Goal: Information Seeking & Learning: Learn about a topic

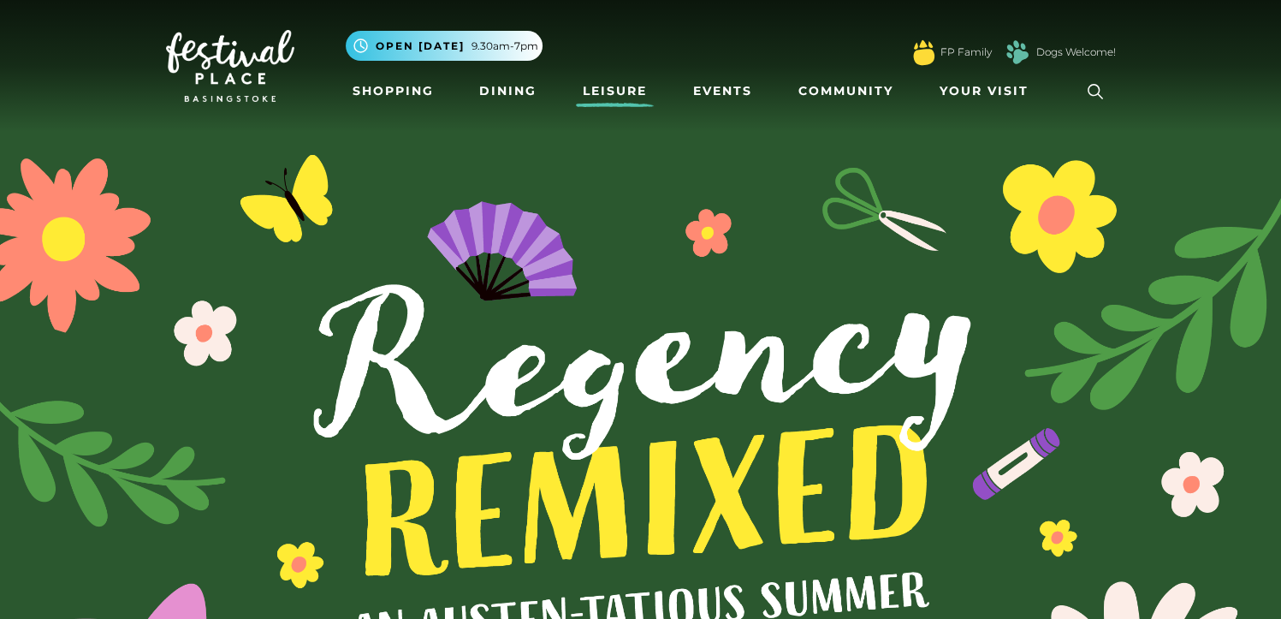
click at [616, 80] on link "Leisure" at bounding box center [615, 91] width 78 height 32
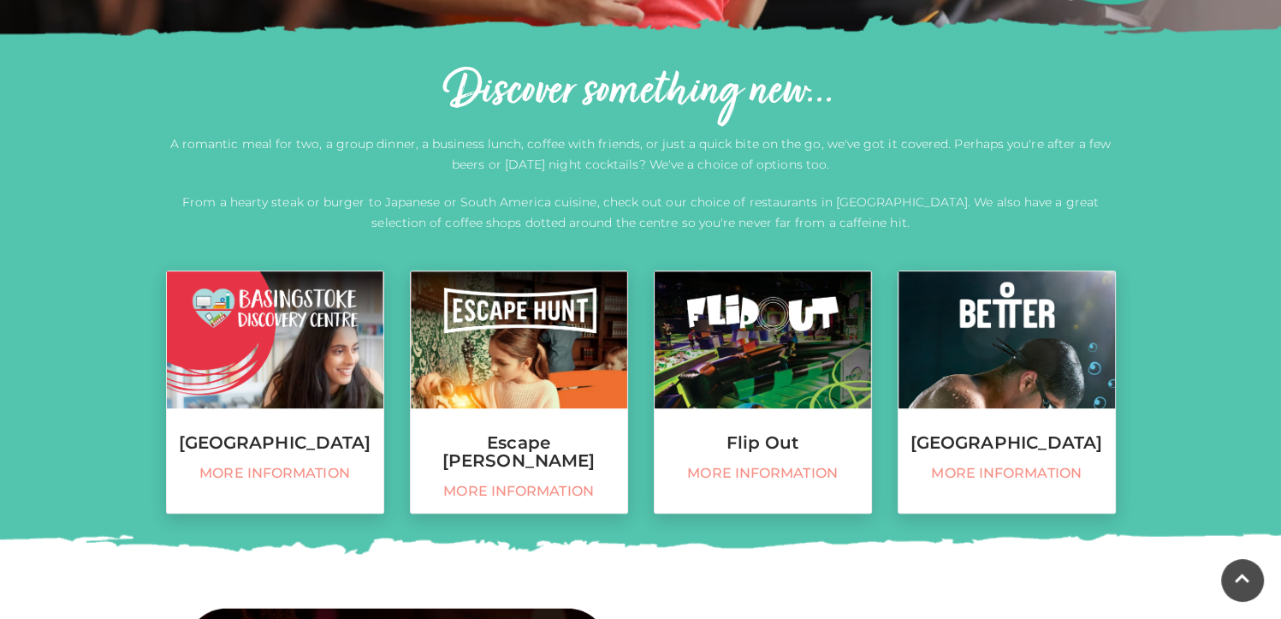
scroll to position [566, 0]
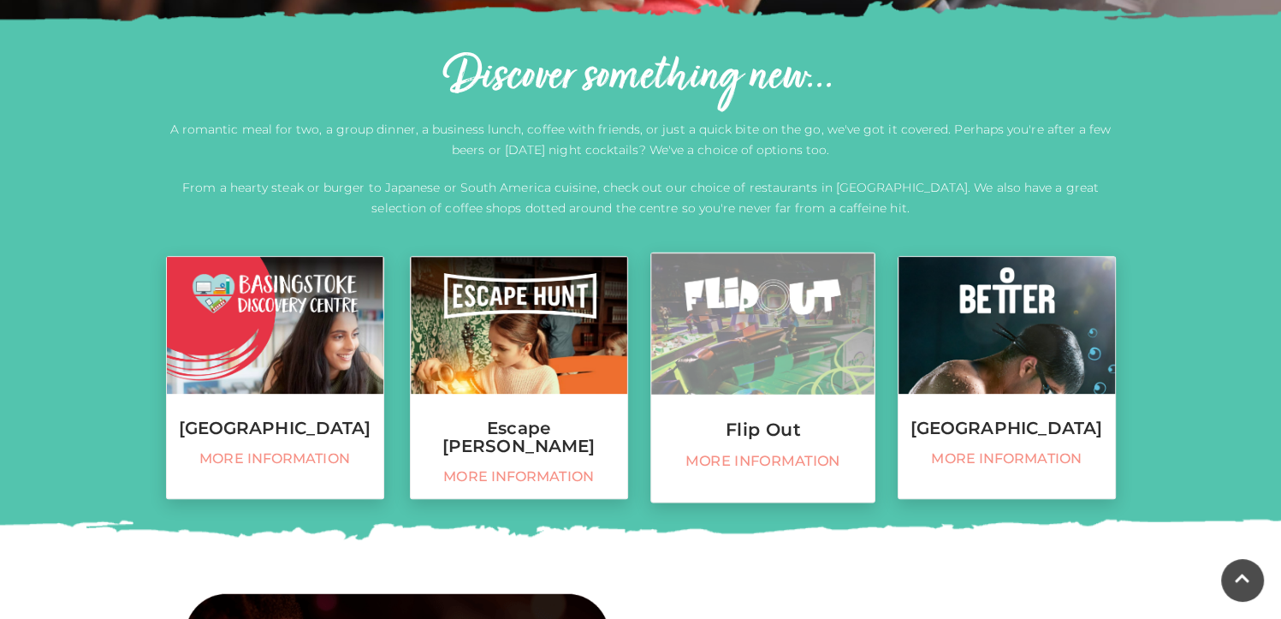
click at [753, 411] on link "Flip Out More information" at bounding box center [763, 377] width 225 height 251
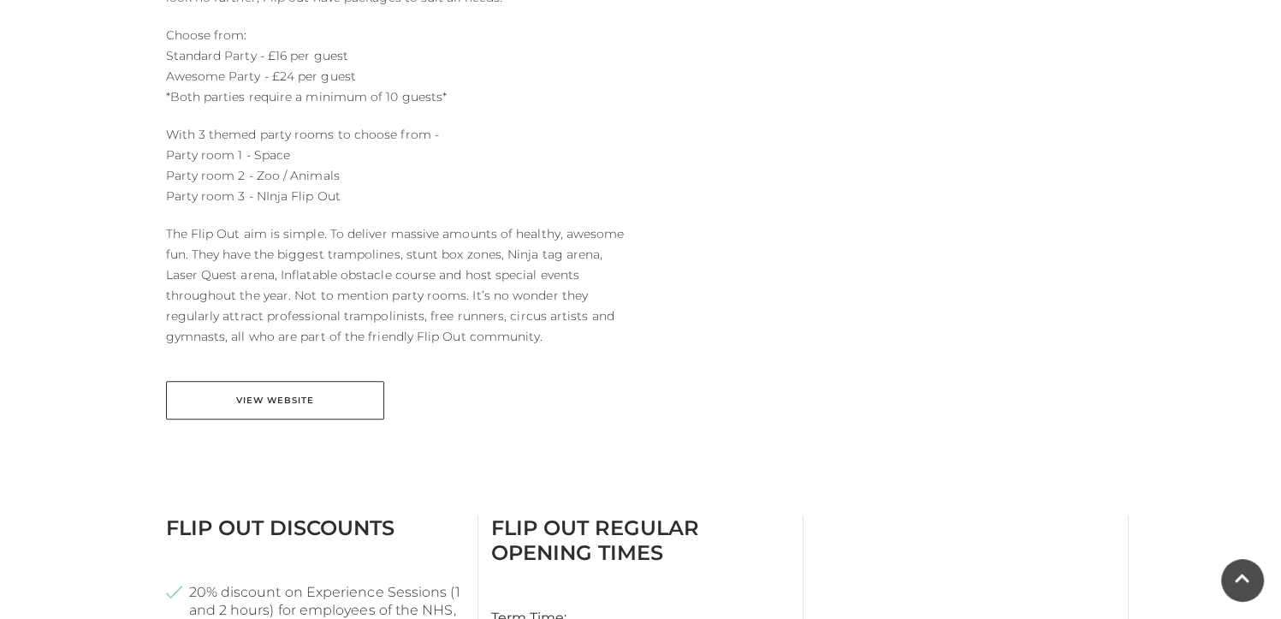
scroll to position [882, 0]
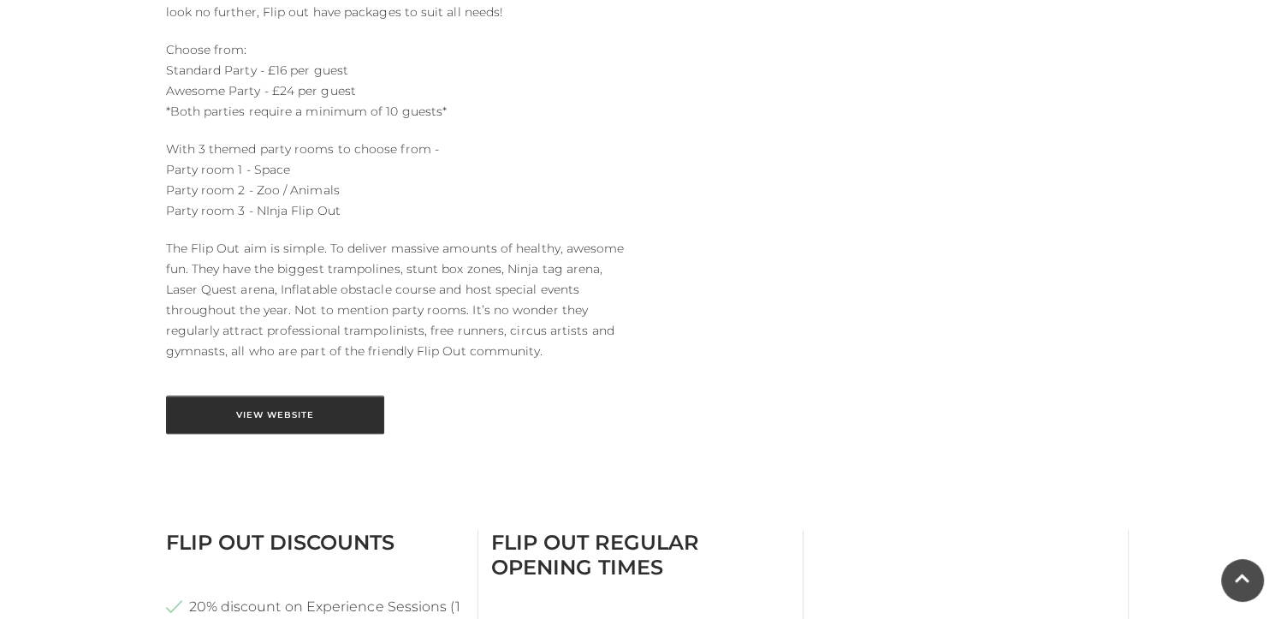
click at [286, 407] on link "View Website" at bounding box center [275, 414] width 218 height 39
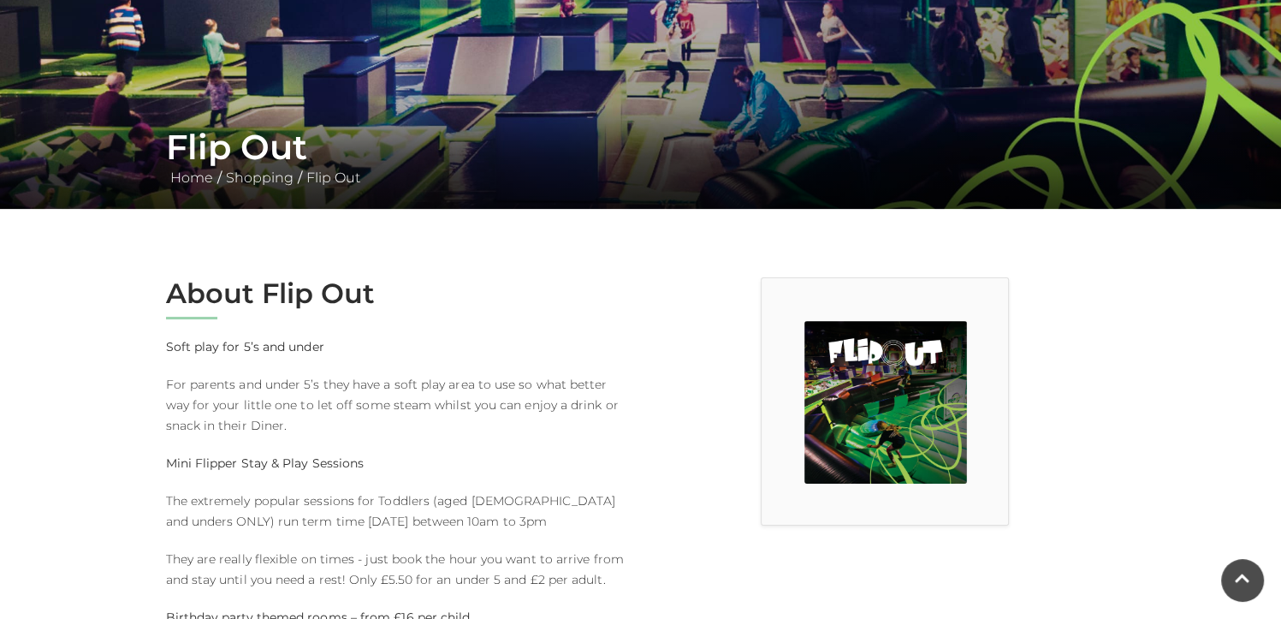
scroll to position [0, 0]
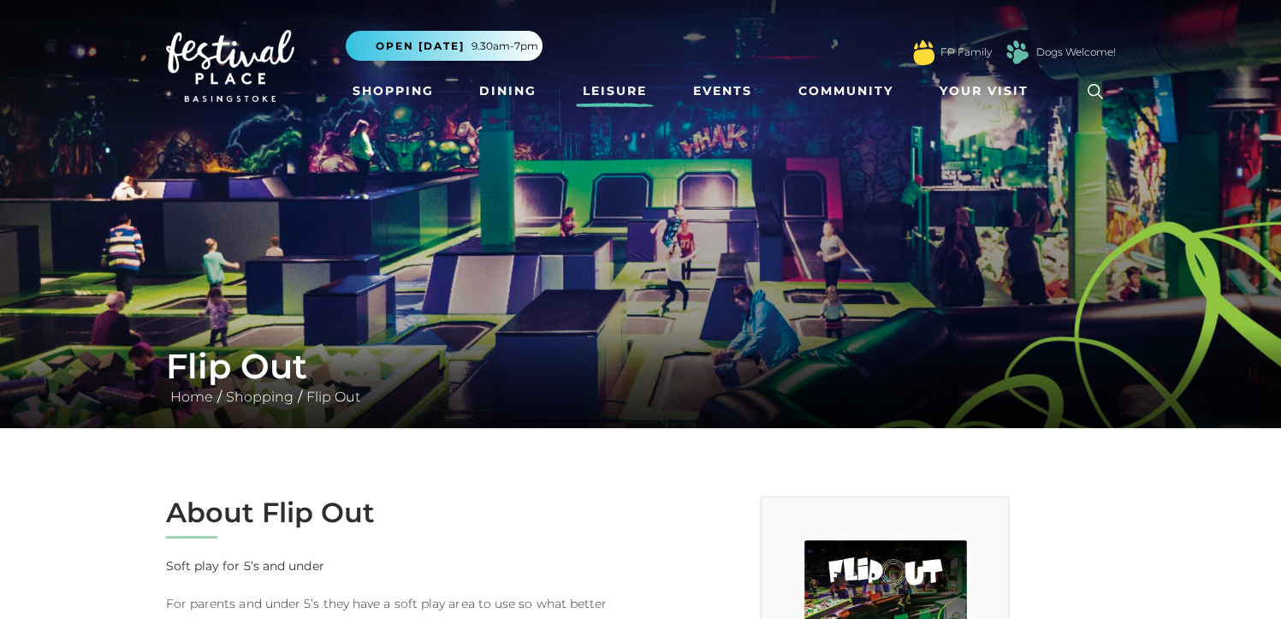
click at [600, 96] on link "Leisure" at bounding box center [615, 91] width 78 height 32
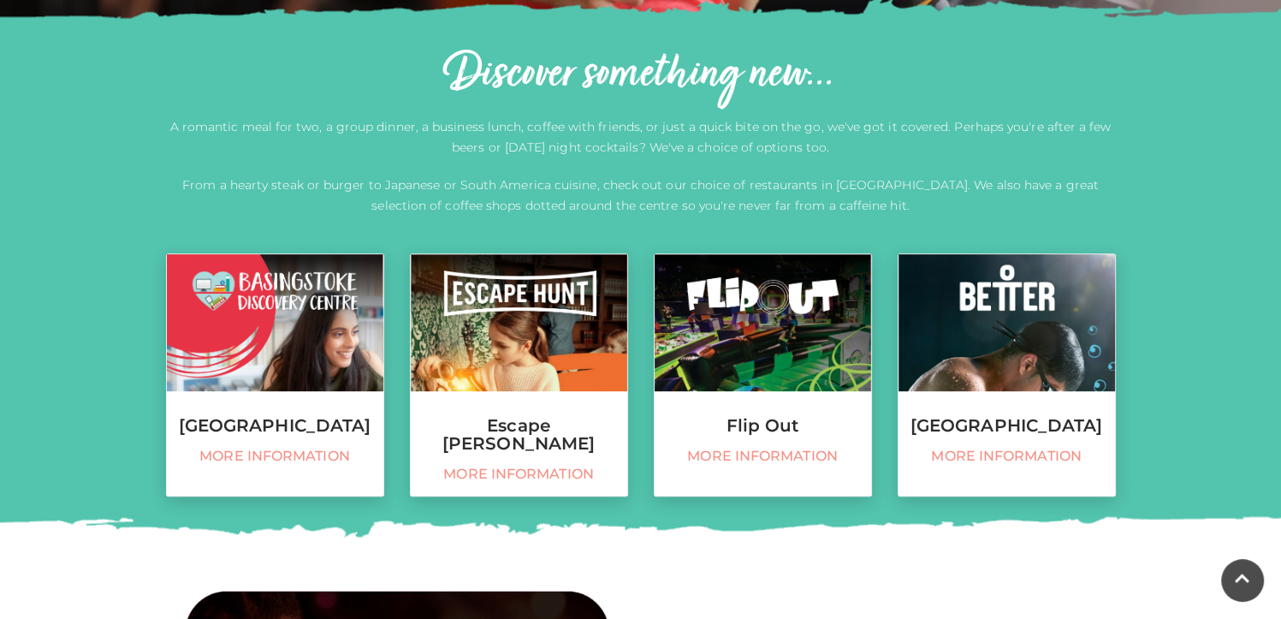
scroll to position [571, 0]
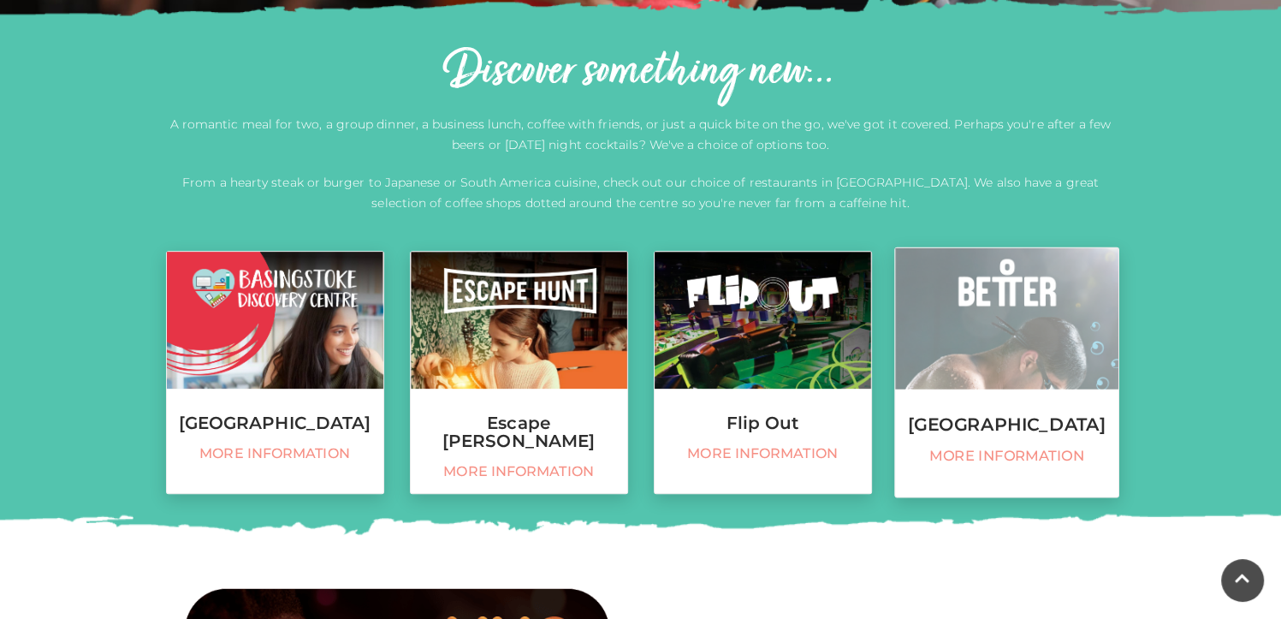
click at [1060, 389] on link "Basingstoke Sports Centre More information" at bounding box center [1006, 372] width 225 height 251
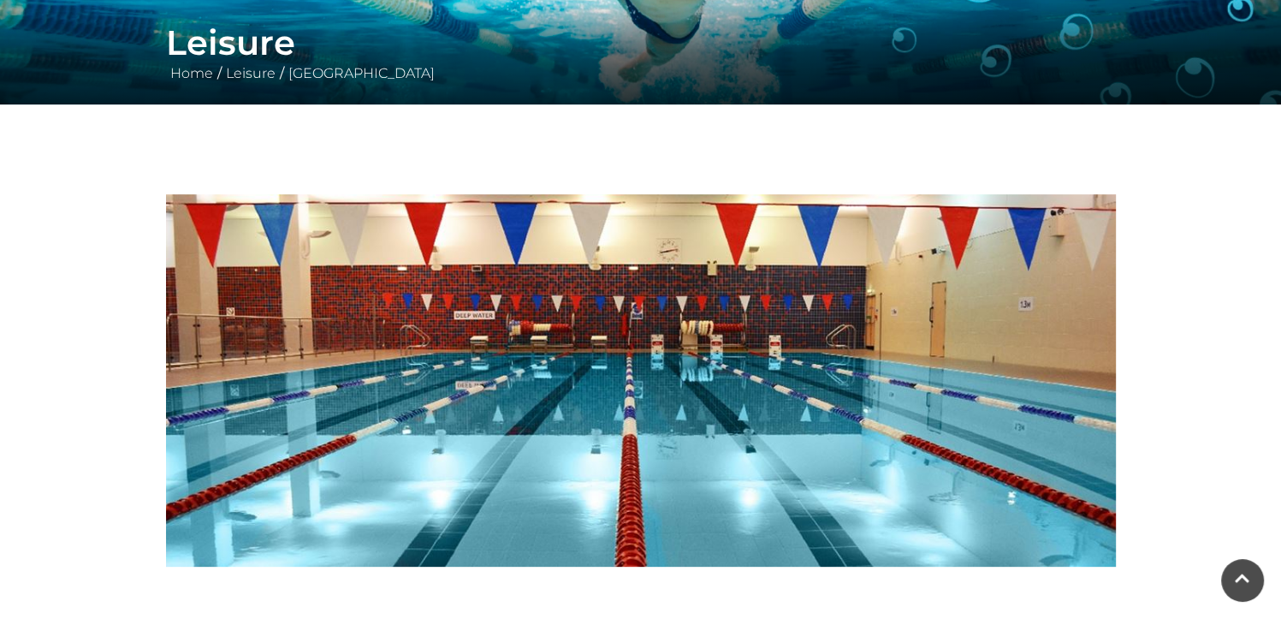
scroll to position [285, 0]
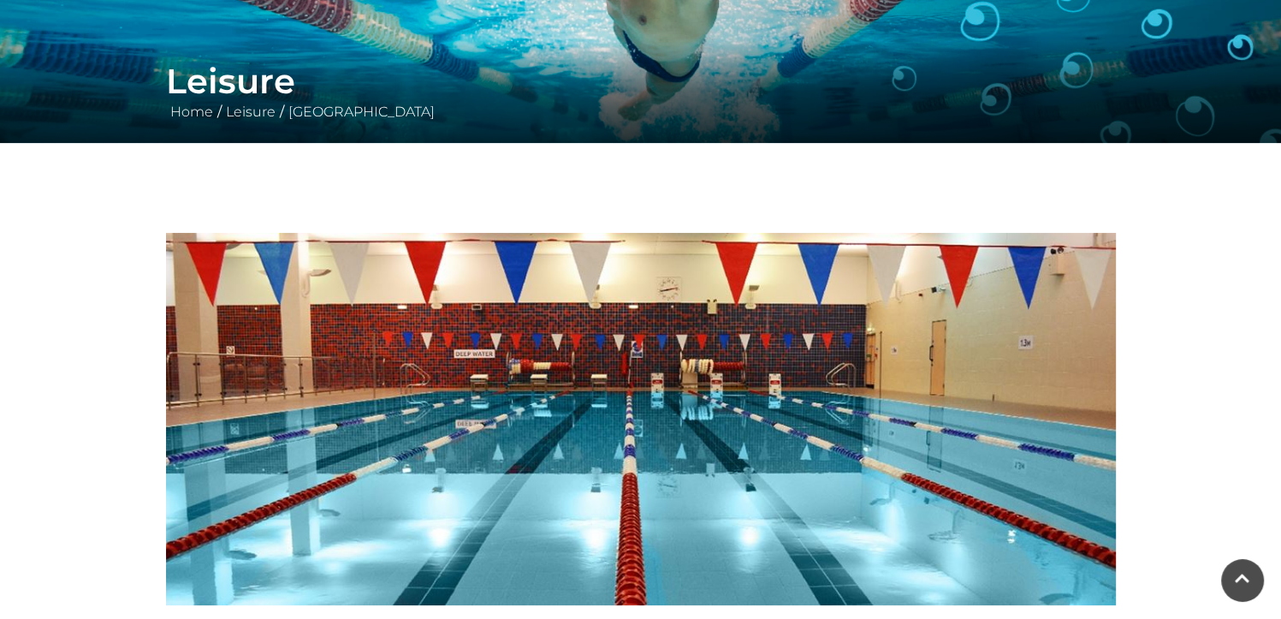
drag, startPoint x: 1278, startPoint y: 184, endPoint x: 1283, endPoint y: 234, distance: 49.9
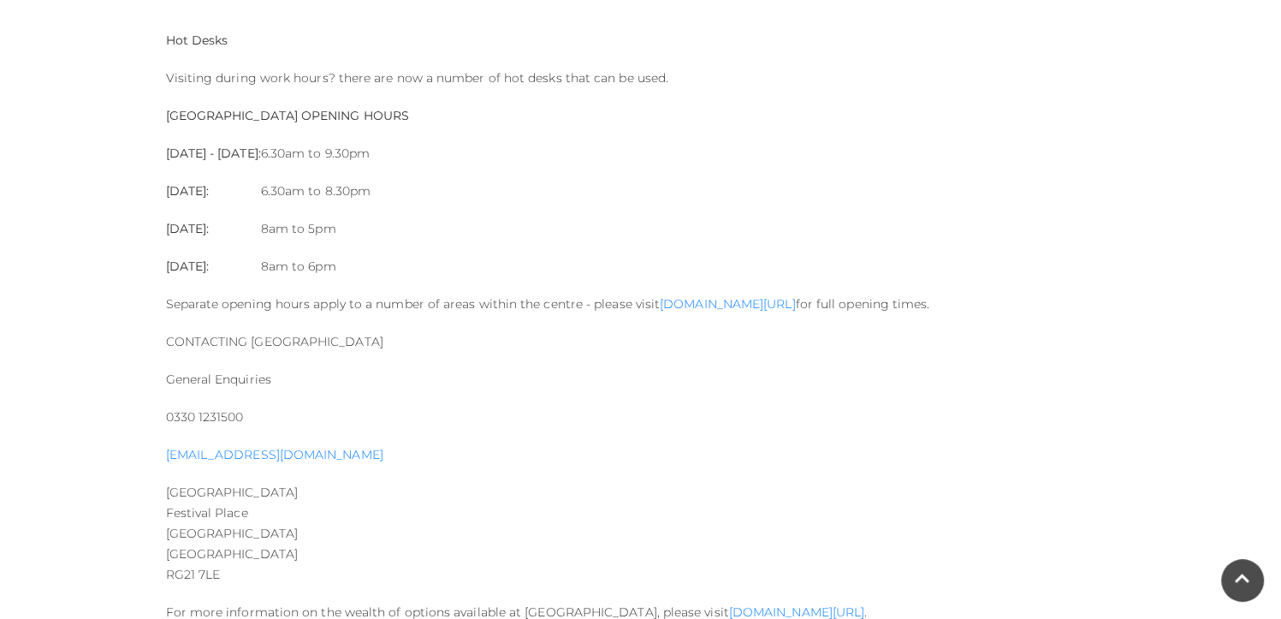
scroll to position [1894, 0]
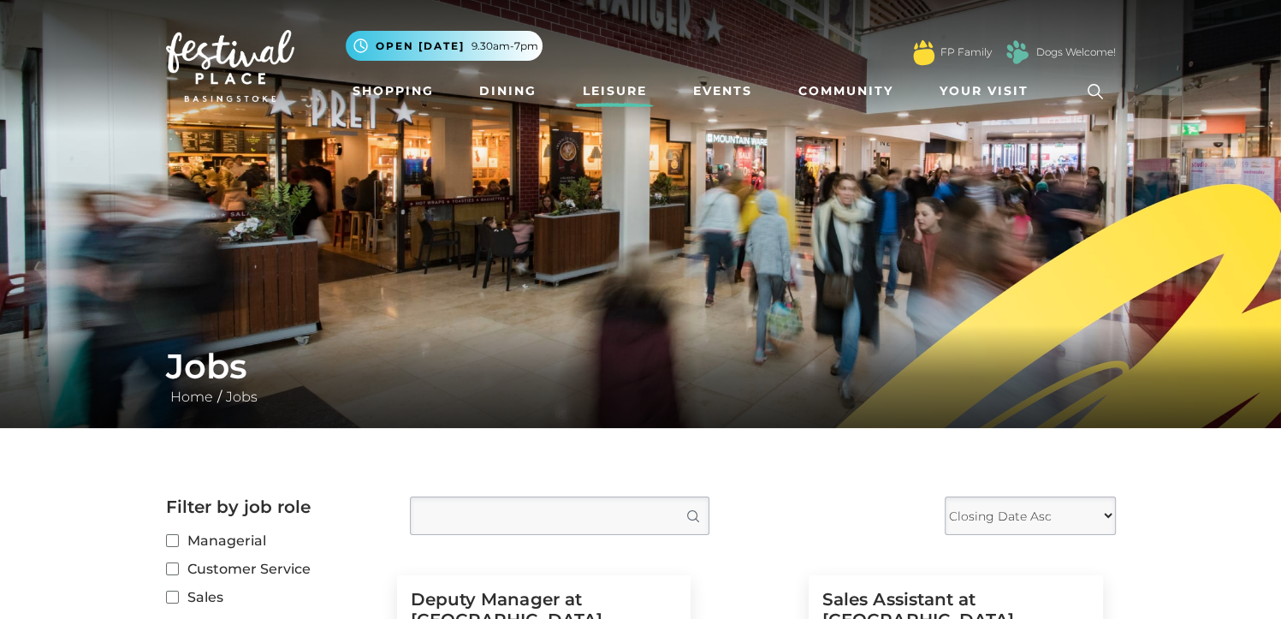
click at [594, 92] on link "Leisure" at bounding box center [615, 91] width 78 height 32
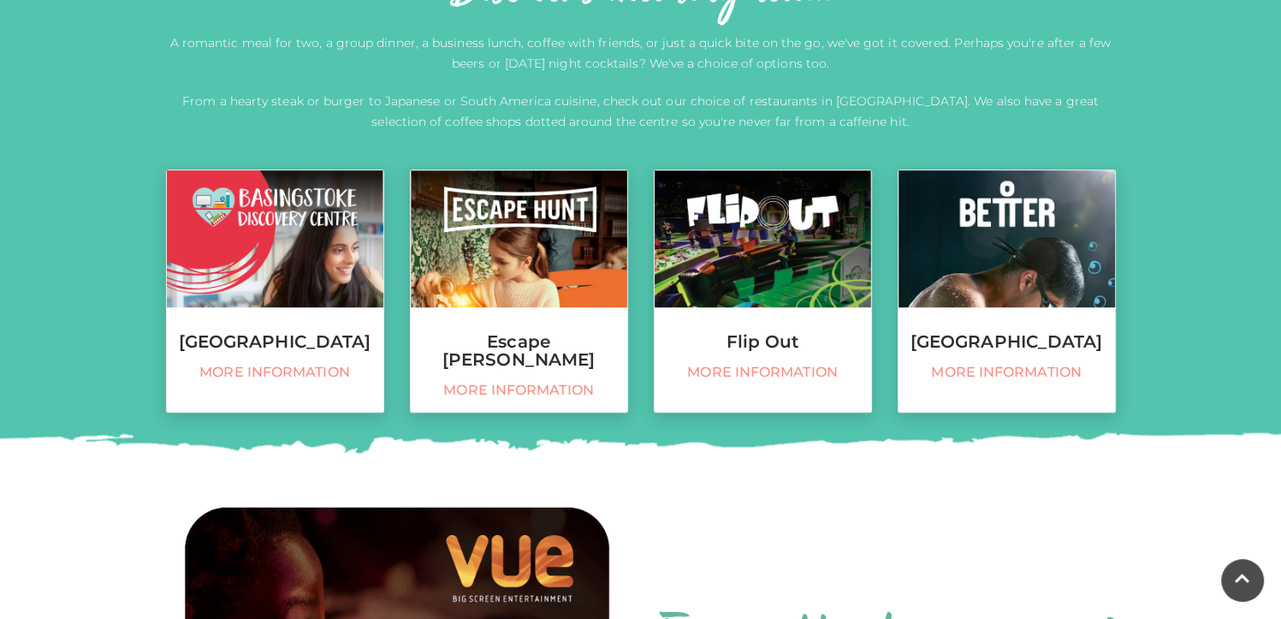
scroll to position [669, 0]
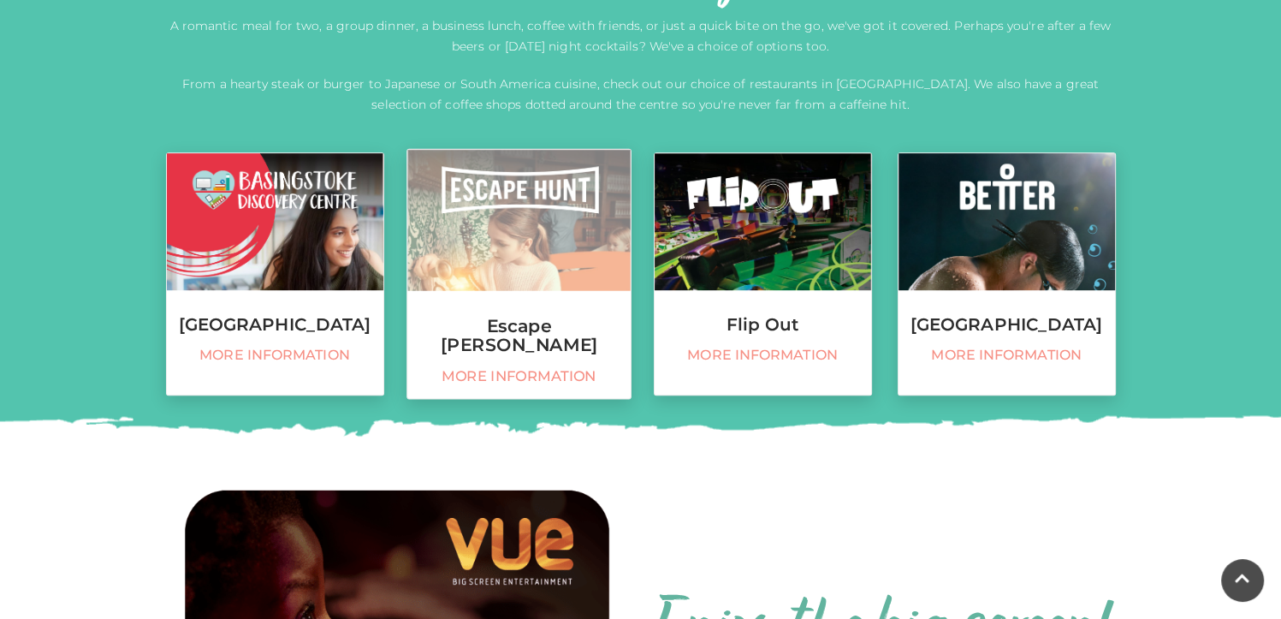
click at [565, 367] on span "More information" at bounding box center [518, 376] width 205 height 18
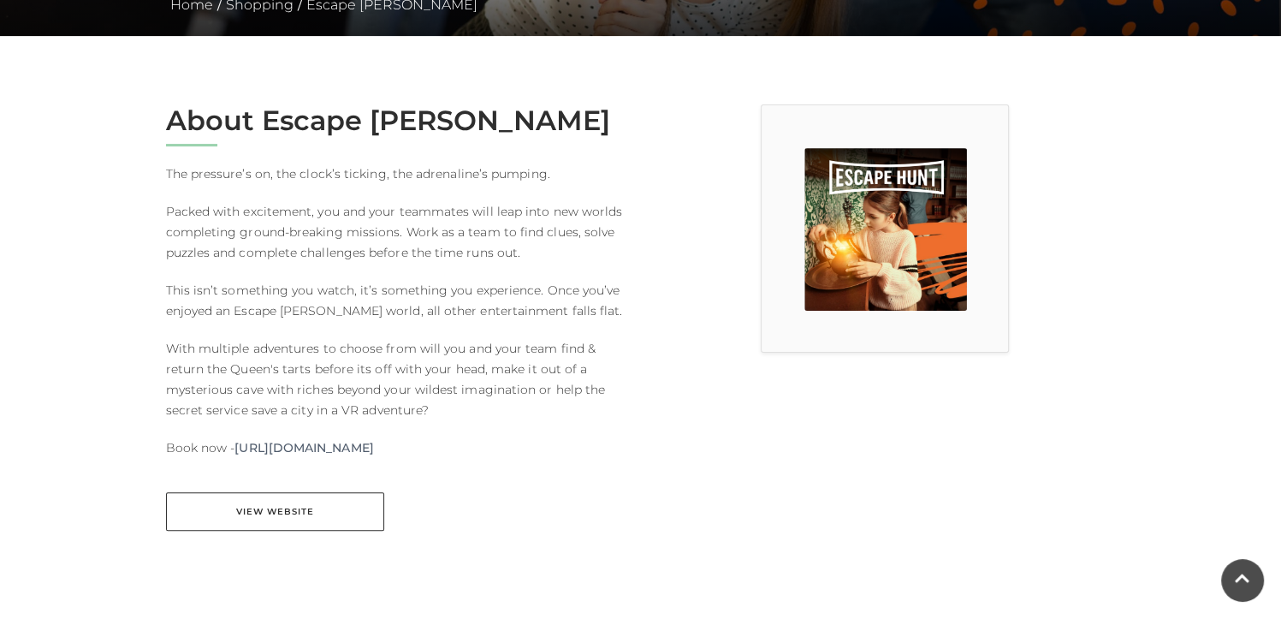
scroll to position [380, 0]
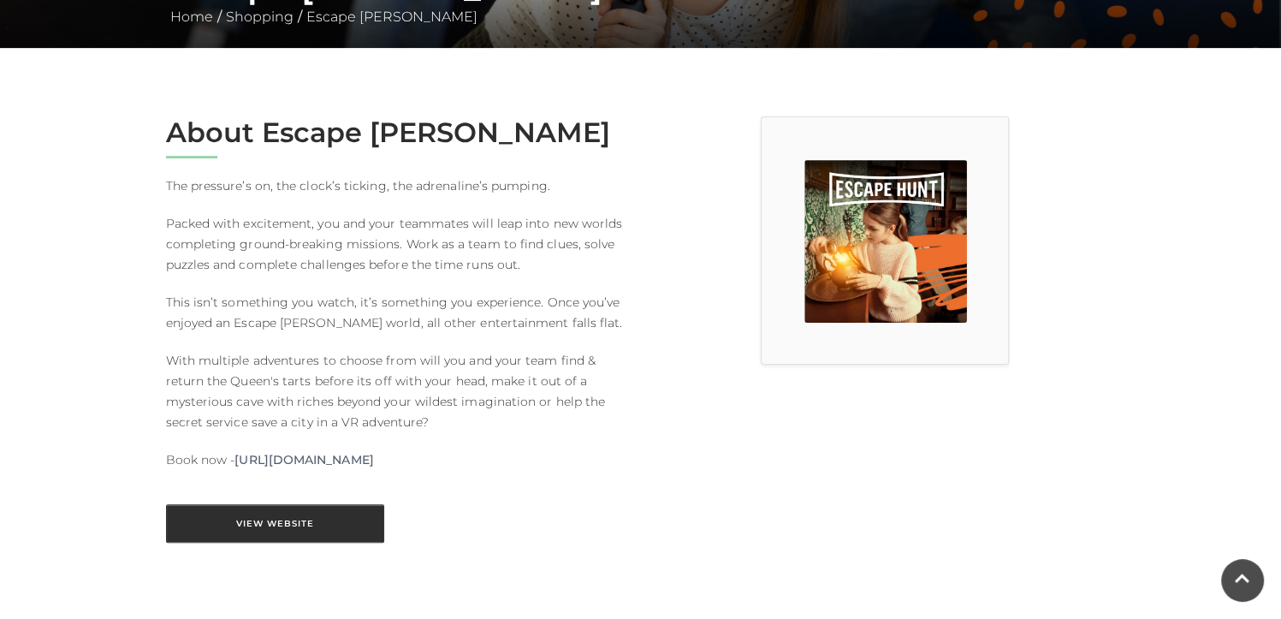
click at [272, 526] on link "View Website" at bounding box center [275, 523] width 218 height 39
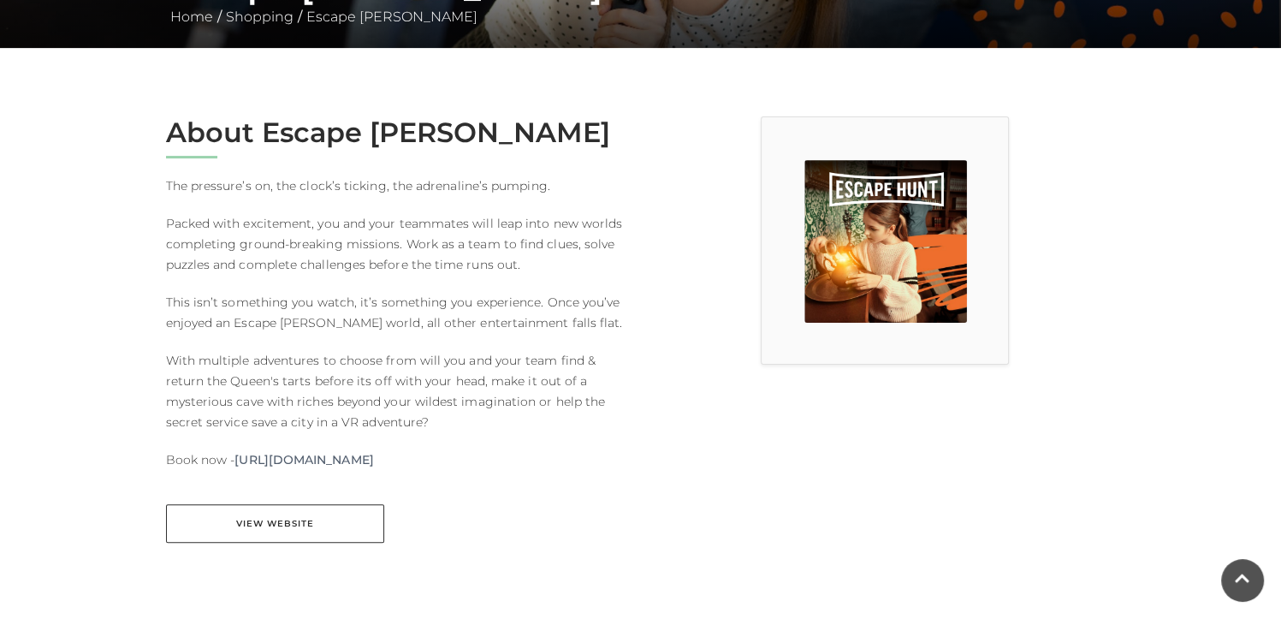
scroll to position [0, 0]
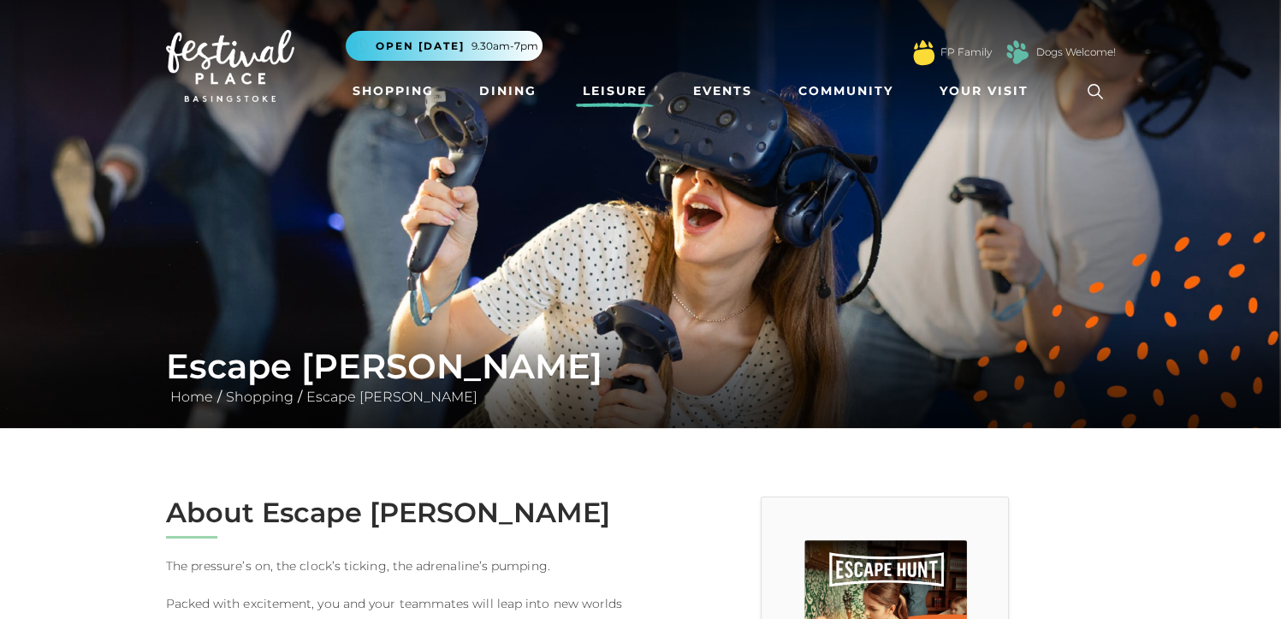
click at [584, 86] on link "Leisure" at bounding box center [615, 91] width 78 height 32
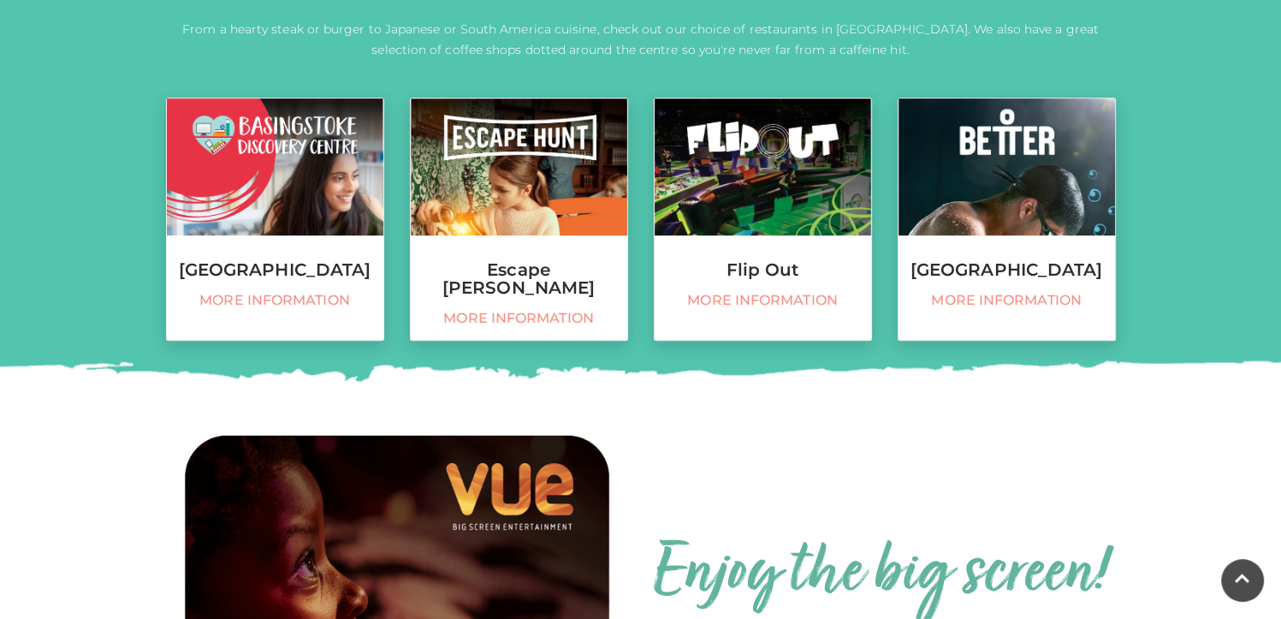
scroll to position [727, 0]
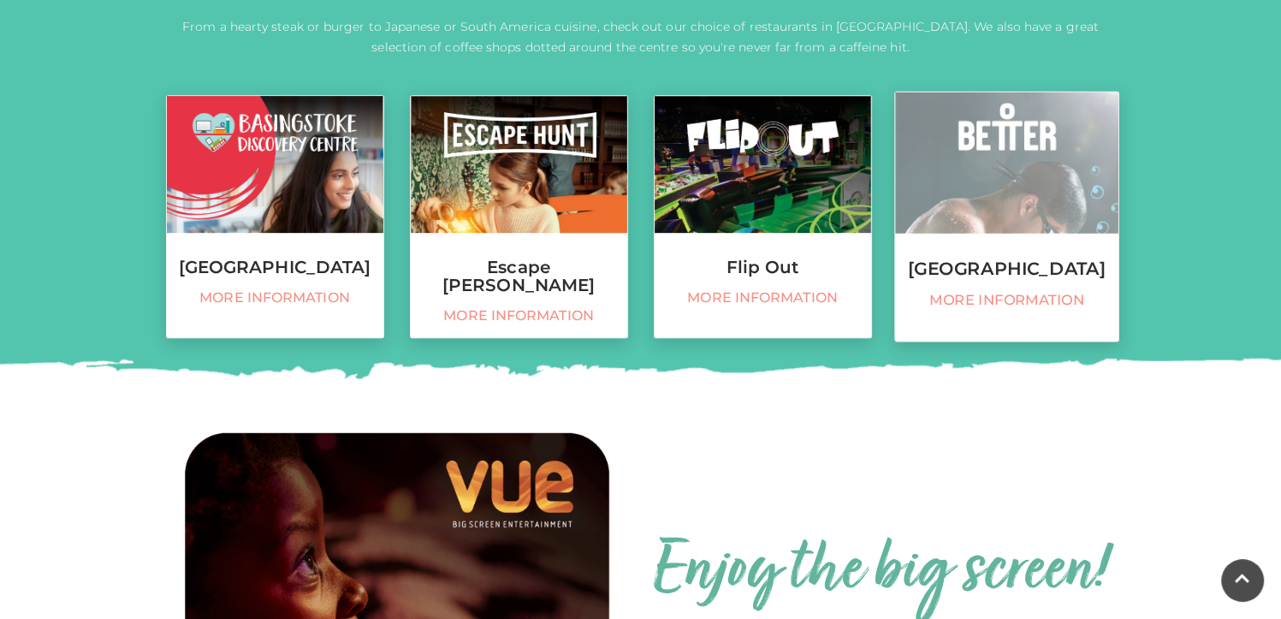
click at [1025, 256] on link "[GEOGRAPHIC_DATA] More information" at bounding box center [1006, 217] width 225 height 251
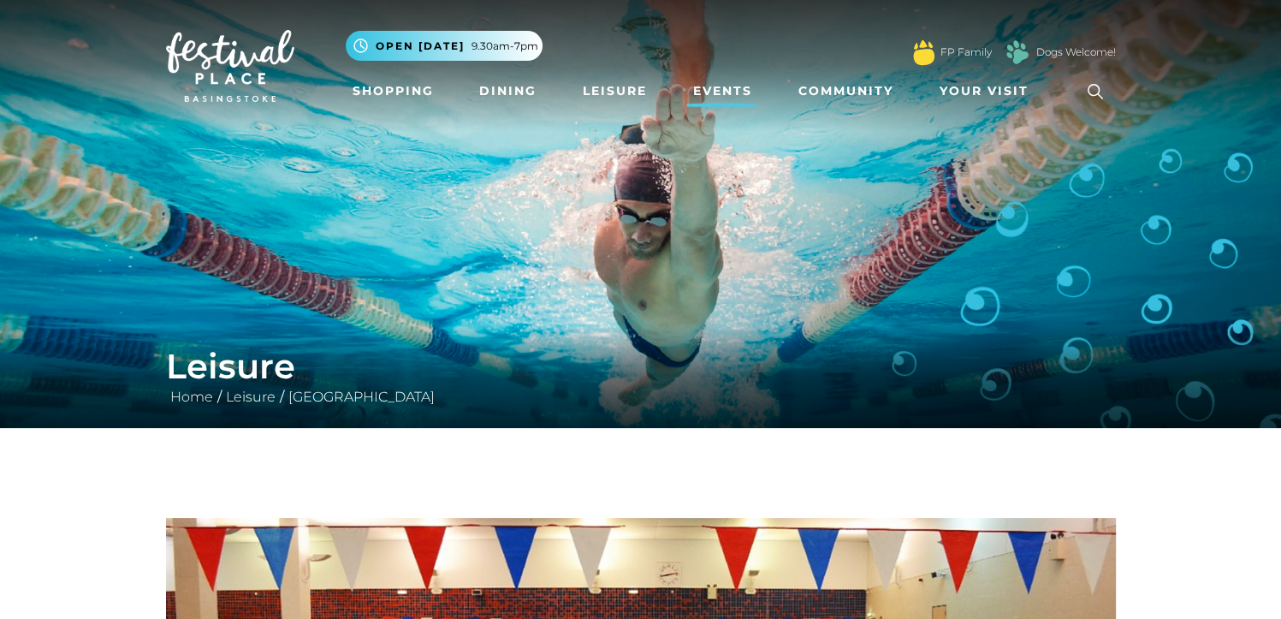
click at [719, 101] on link "Events" at bounding box center [722, 91] width 73 height 32
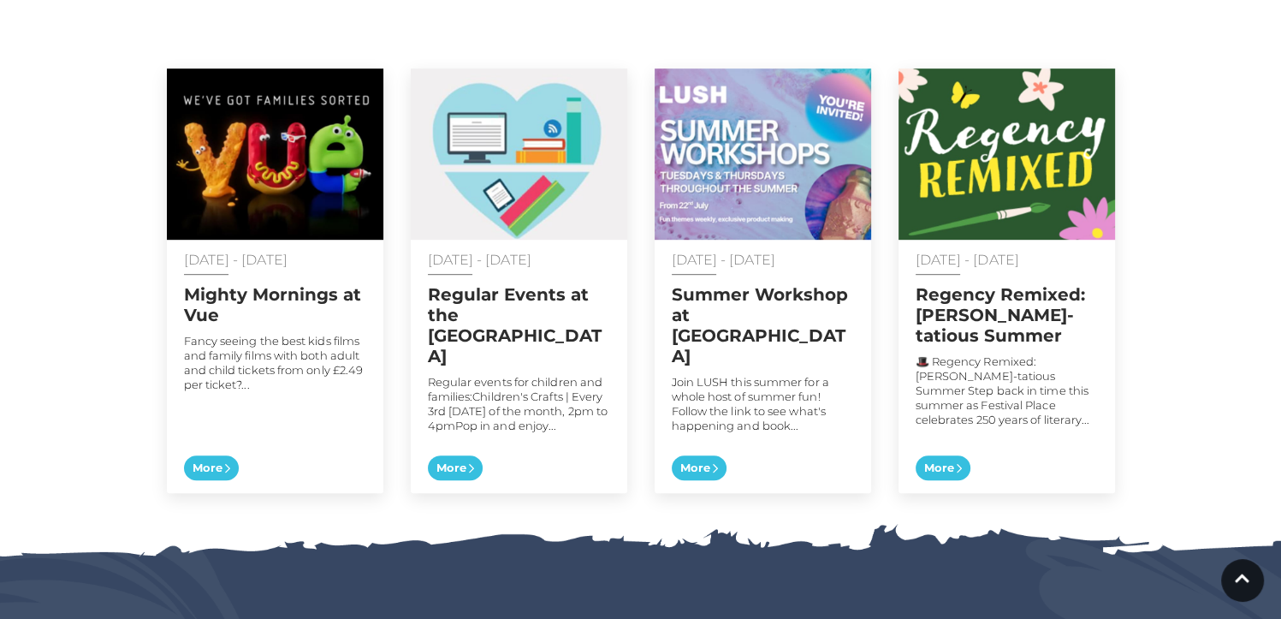
scroll to position [924, 0]
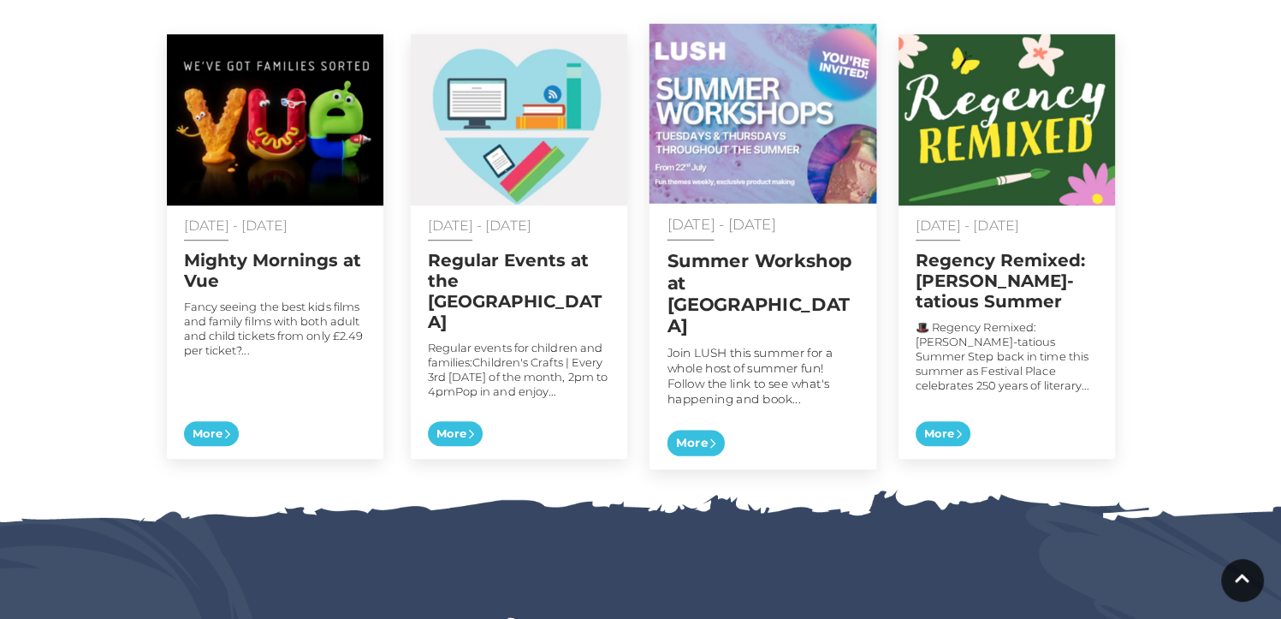
click at [704, 430] on span "More" at bounding box center [695, 443] width 57 height 27
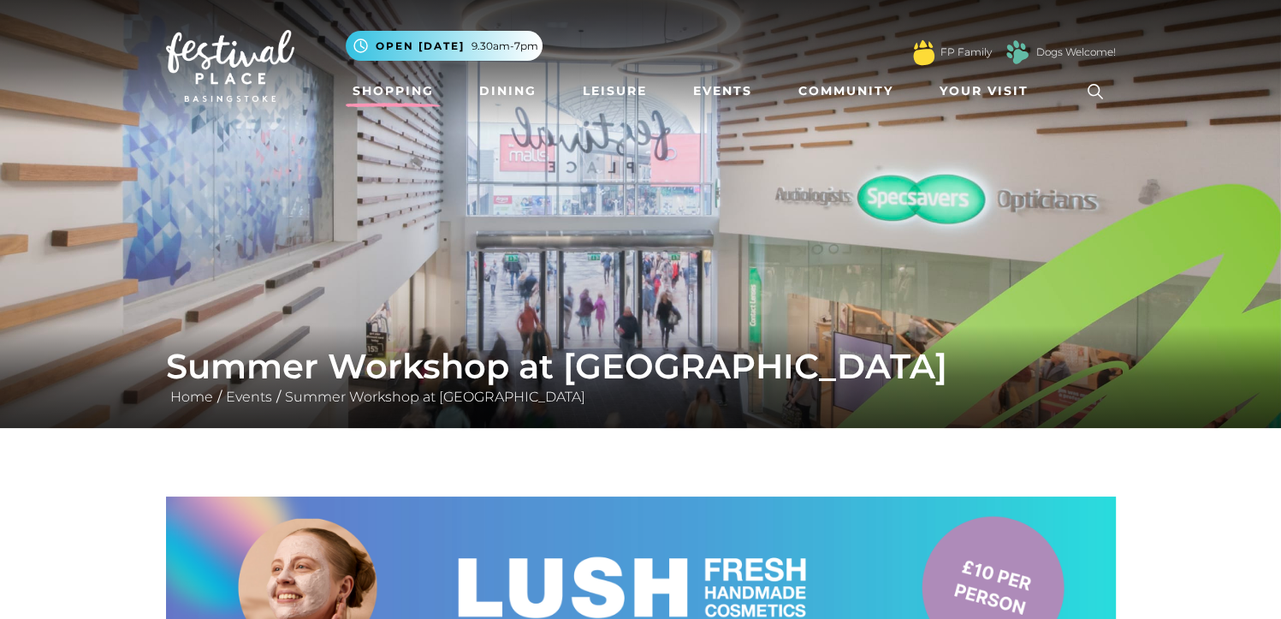
click at [391, 90] on link "Shopping" at bounding box center [393, 91] width 95 height 32
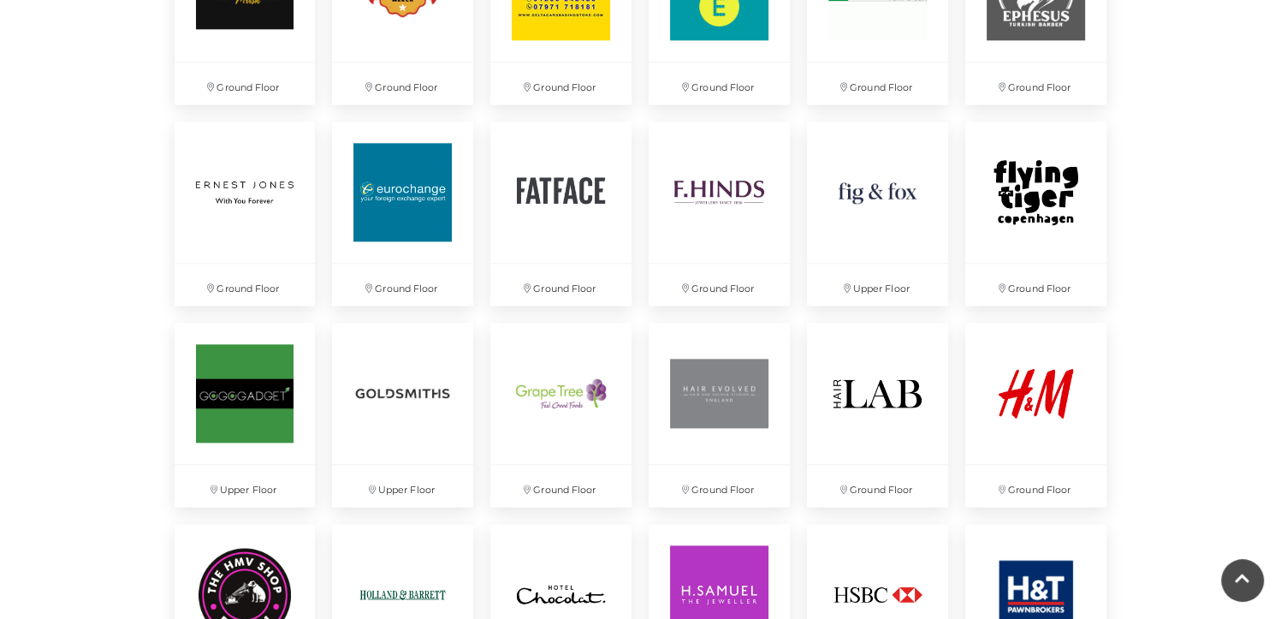
scroll to position [1993, 0]
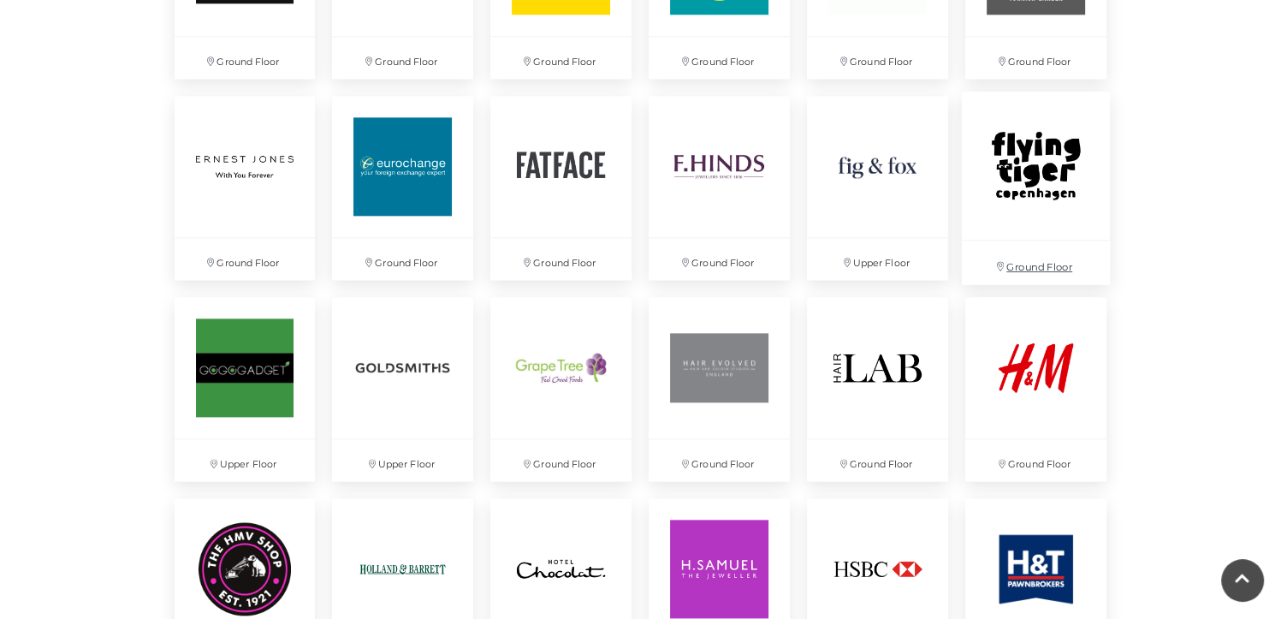
click at [1051, 241] on p "Ground Floor" at bounding box center [1036, 263] width 148 height 44
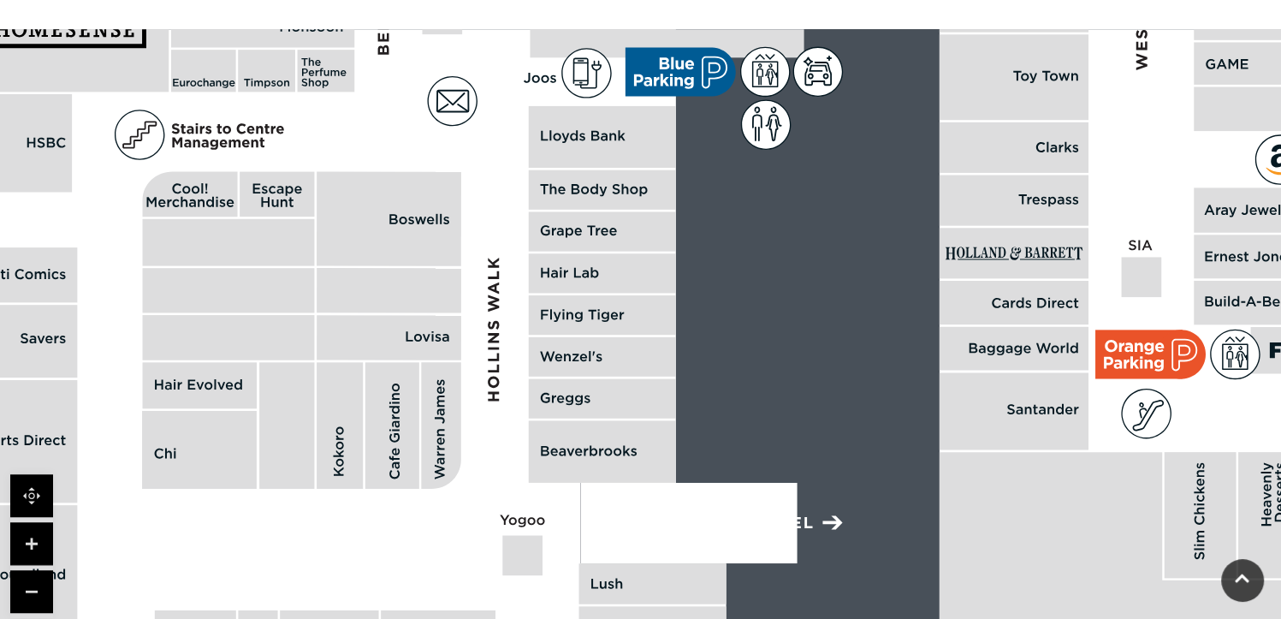
scroll to position [1068, 0]
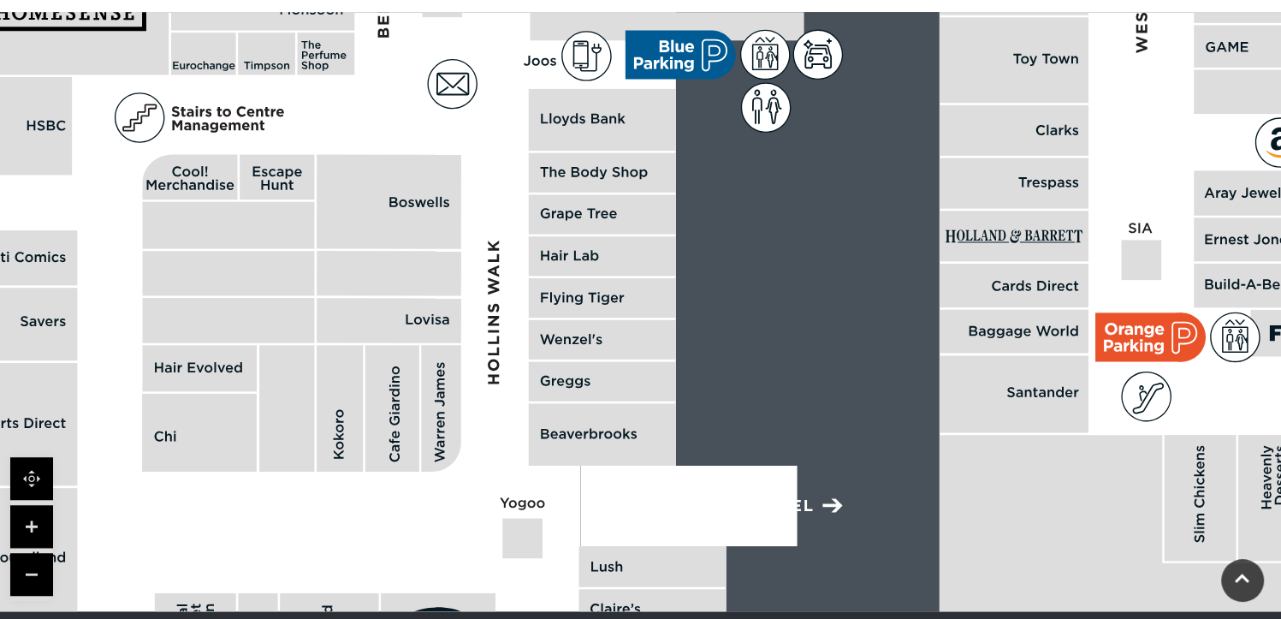
click at [591, 60] on icon at bounding box center [586, 56] width 49 height 49
click at [588, 112] on rect at bounding box center [602, 120] width 147 height 62
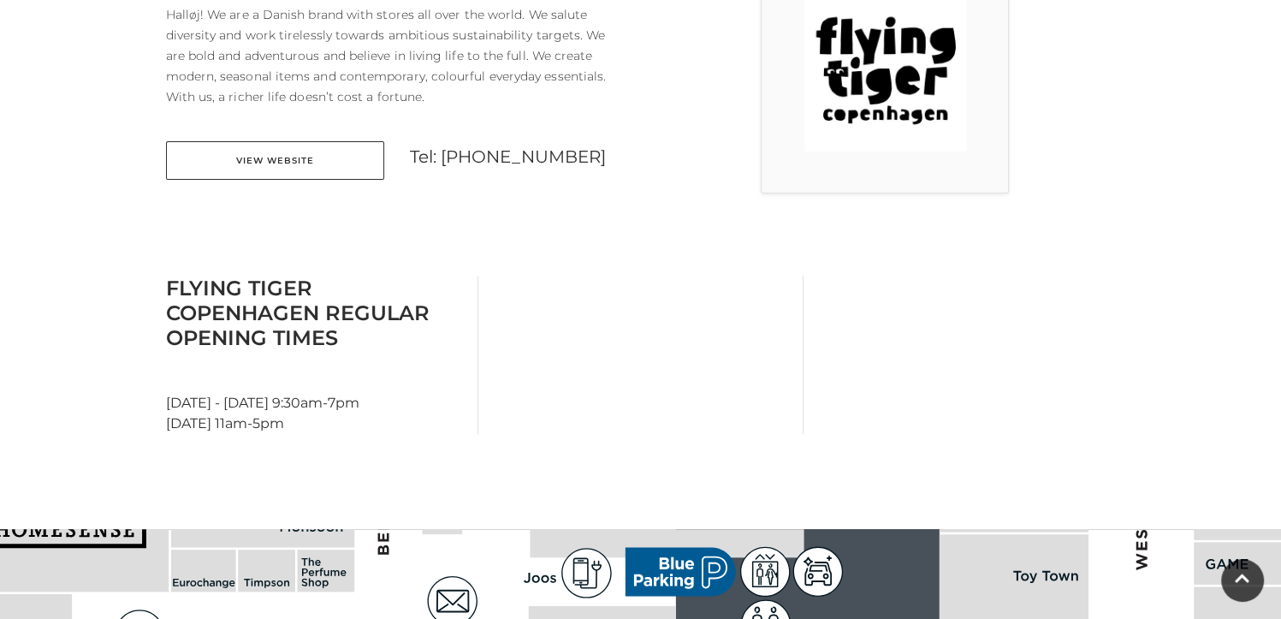
scroll to position [0, 0]
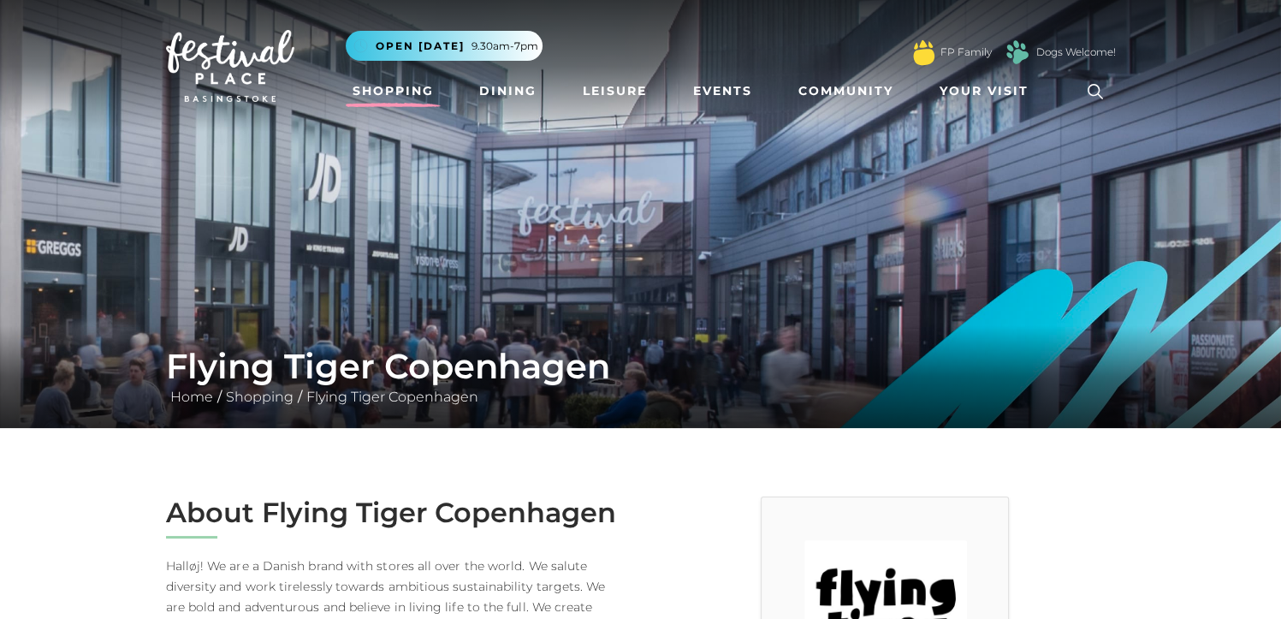
click at [387, 88] on link "Shopping" at bounding box center [393, 91] width 95 height 32
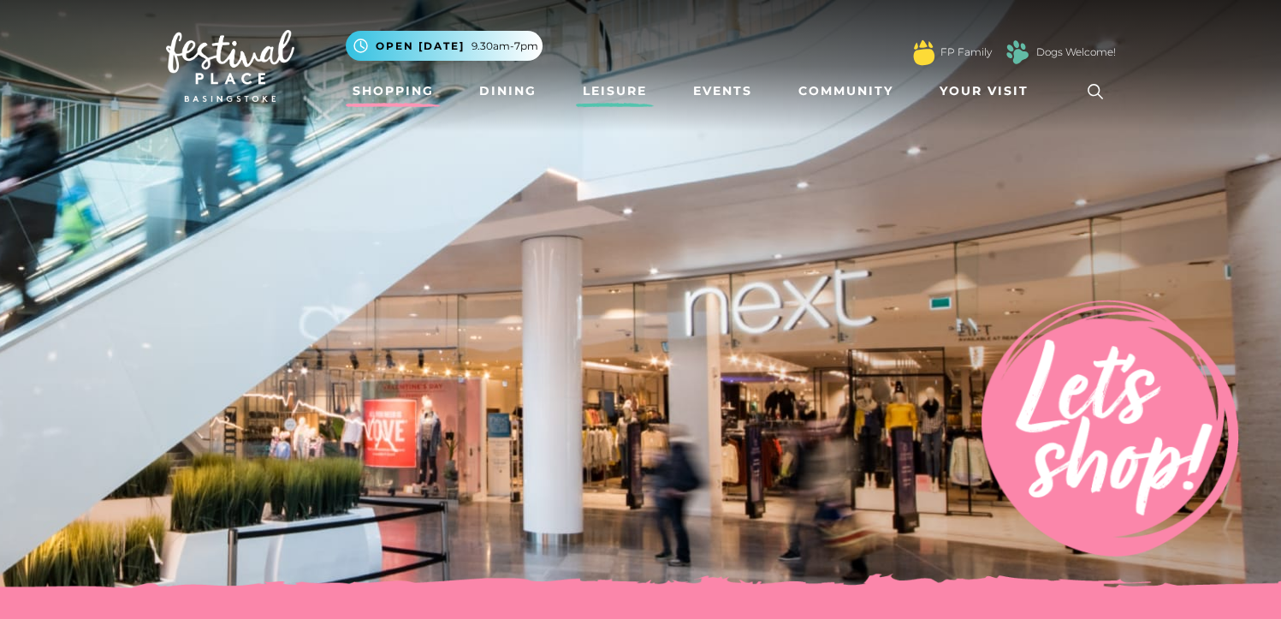
click at [616, 93] on link "Leisure" at bounding box center [615, 91] width 78 height 32
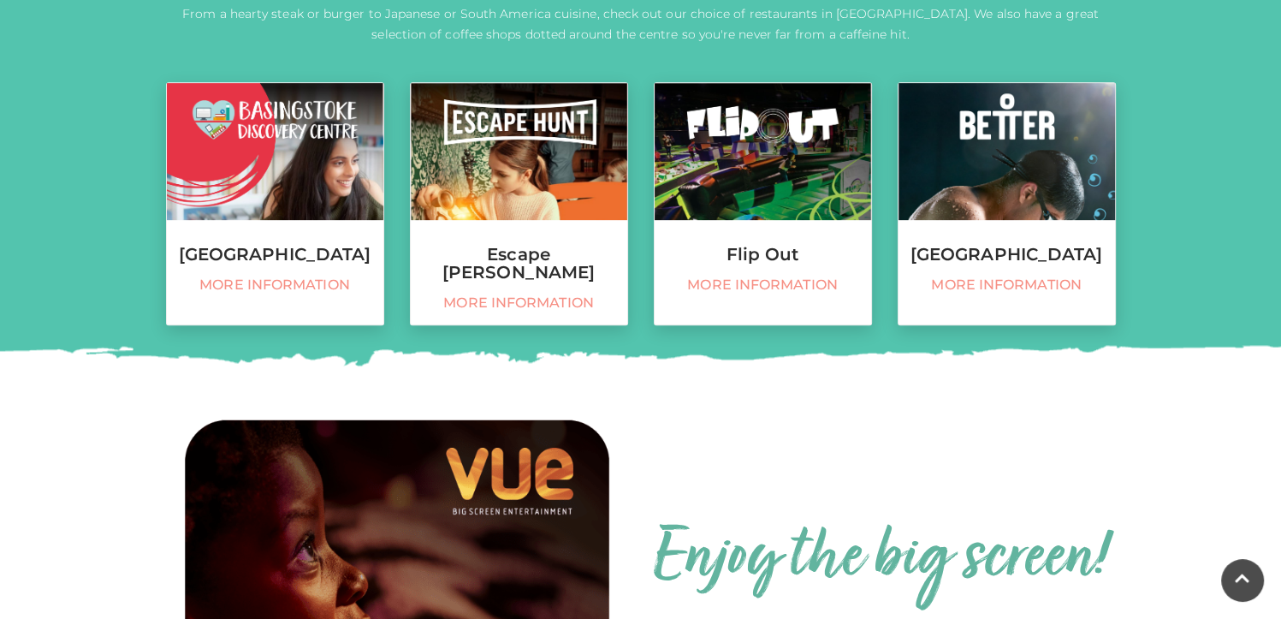
scroll to position [710, 0]
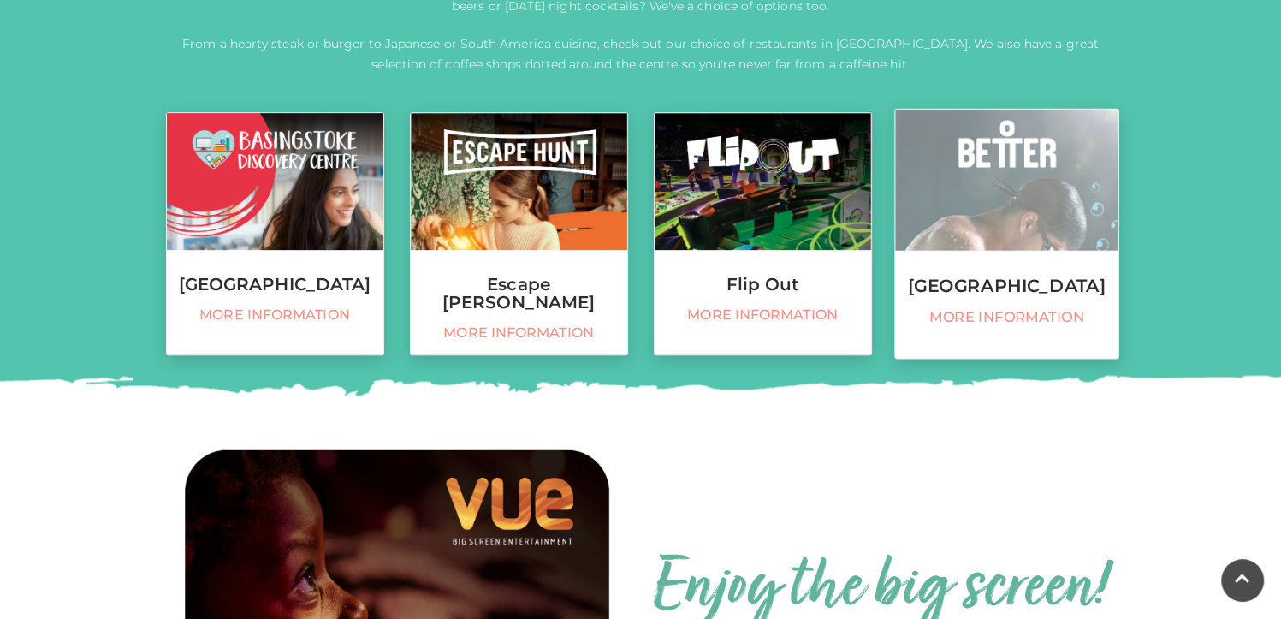
click at [1010, 317] on link "Basingstoke Sports Centre More information" at bounding box center [1006, 234] width 225 height 251
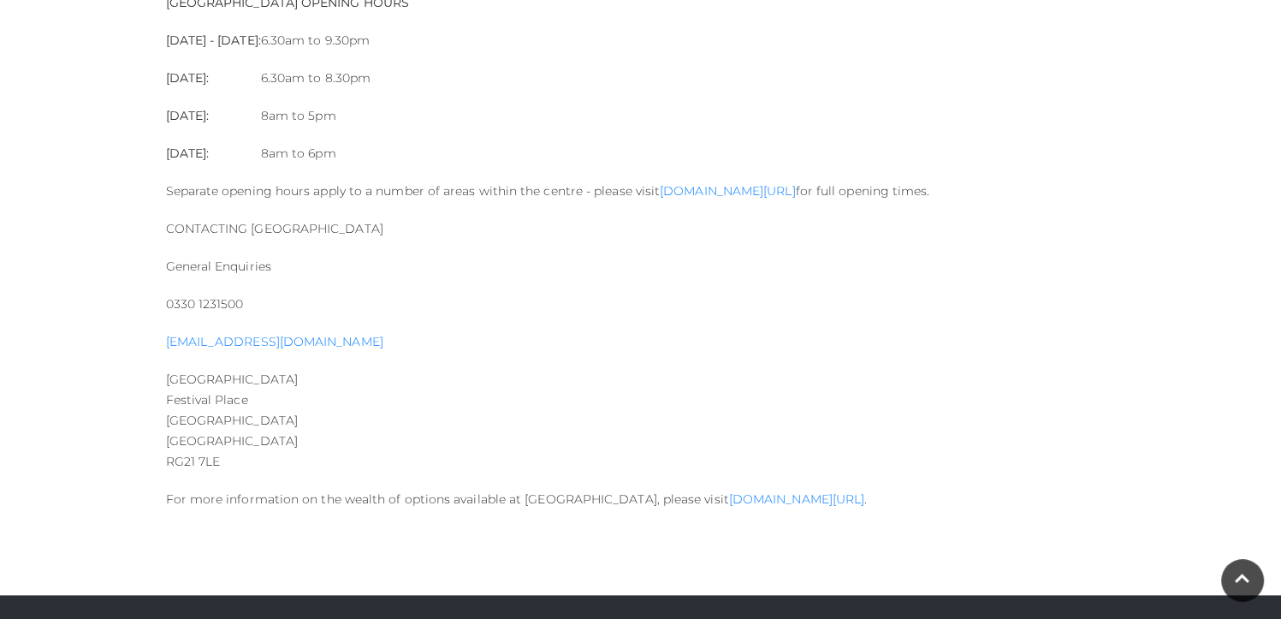
scroll to position [1979, 0]
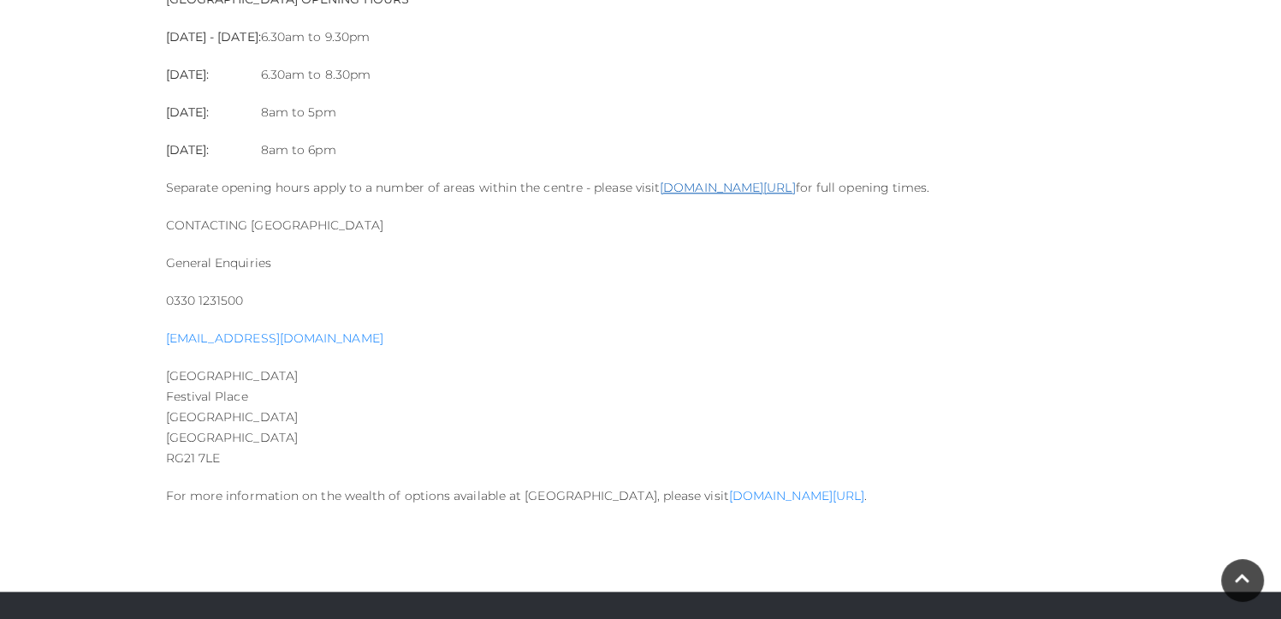
click at [752, 191] on link "[DOMAIN_NAME][URL]" at bounding box center [727, 187] width 135 height 15
